Goal: Information Seeking & Learning: Learn about a topic

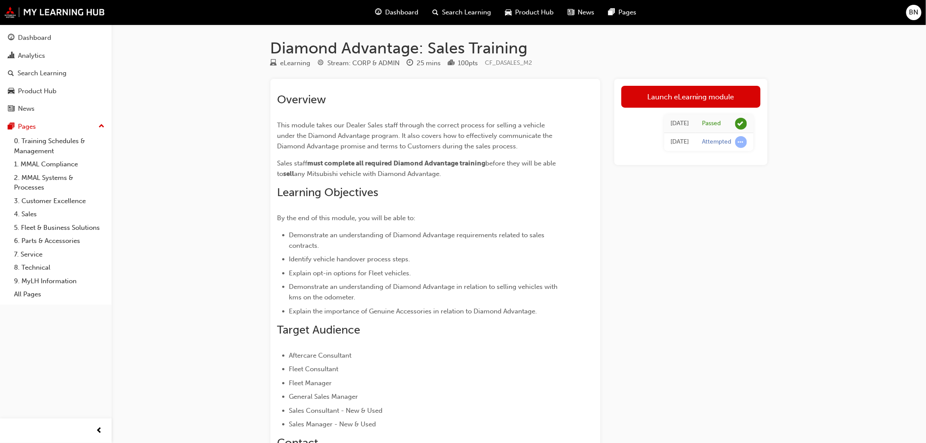
click at [382, 7] on div "Dashboard" at bounding box center [396, 13] width 57 height 18
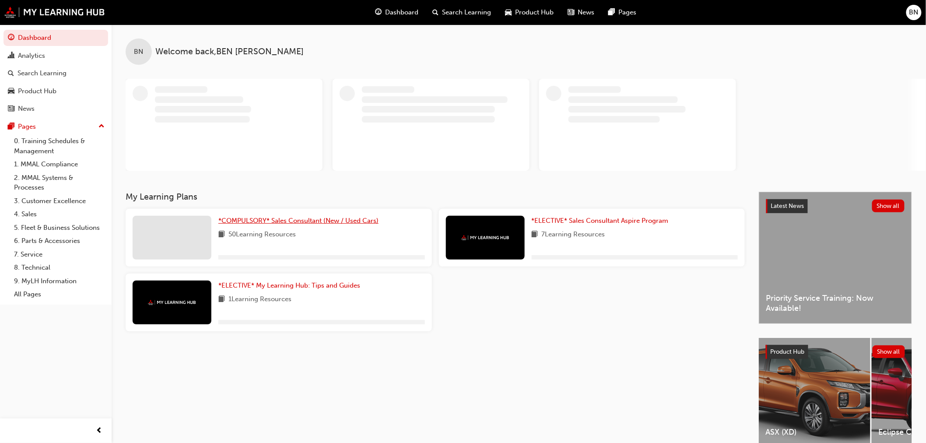
click at [295, 219] on span "*COMPULSORY* Sales Consultant (New / Used Cars)" at bounding box center [298, 221] width 160 height 8
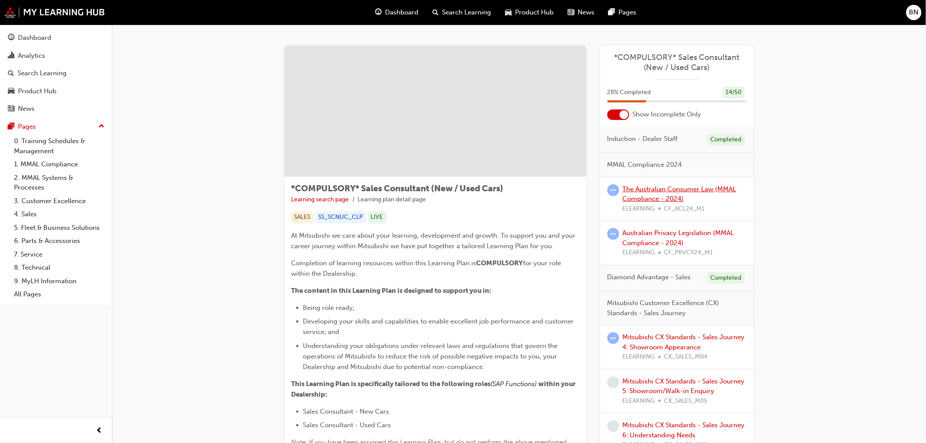
click at [645, 198] on link "The Australian Consumer Law (MMAL Compliance - 2024)" at bounding box center [680, 194] width 114 height 18
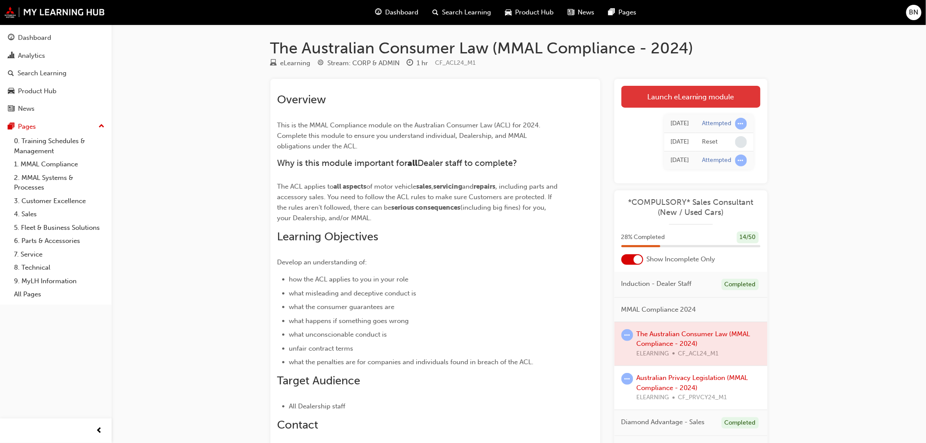
click at [668, 99] on link "Launch eLearning module" at bounding box center [690, 97] width 139 height 22
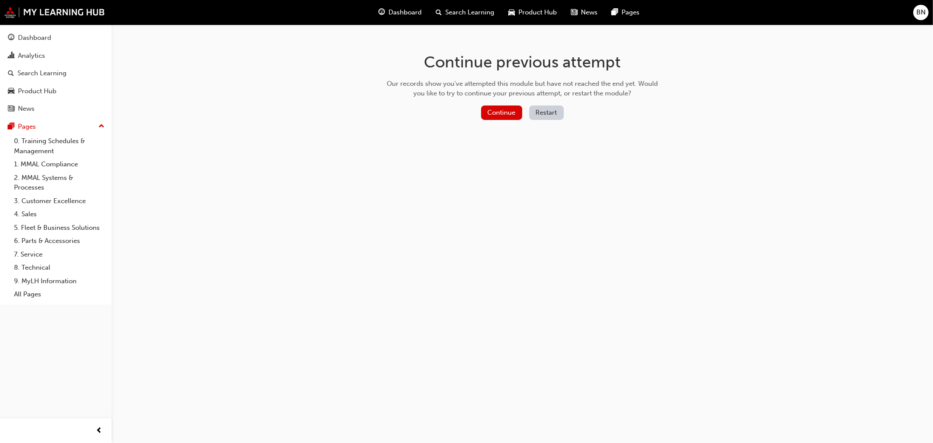
click at [550, 112] on button "Restart" at bounding box center [546, 112] width 35 height 14
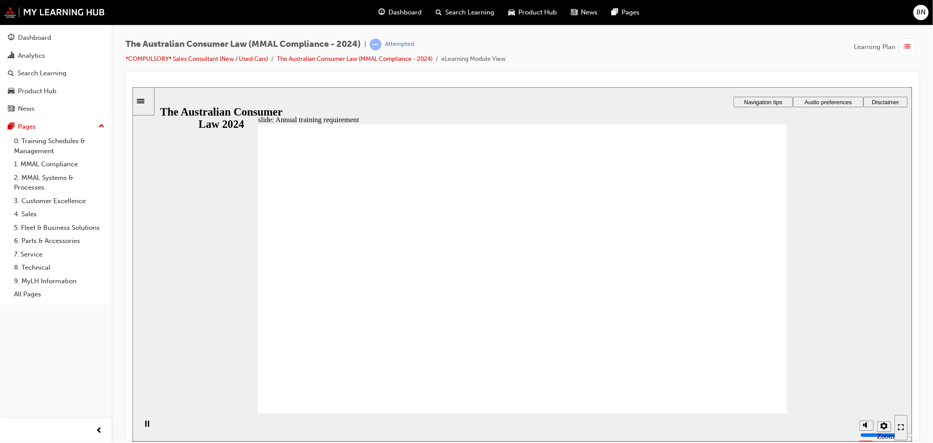
radio input "true"
